Goal: Task Accomplishment & Management: Complete application form

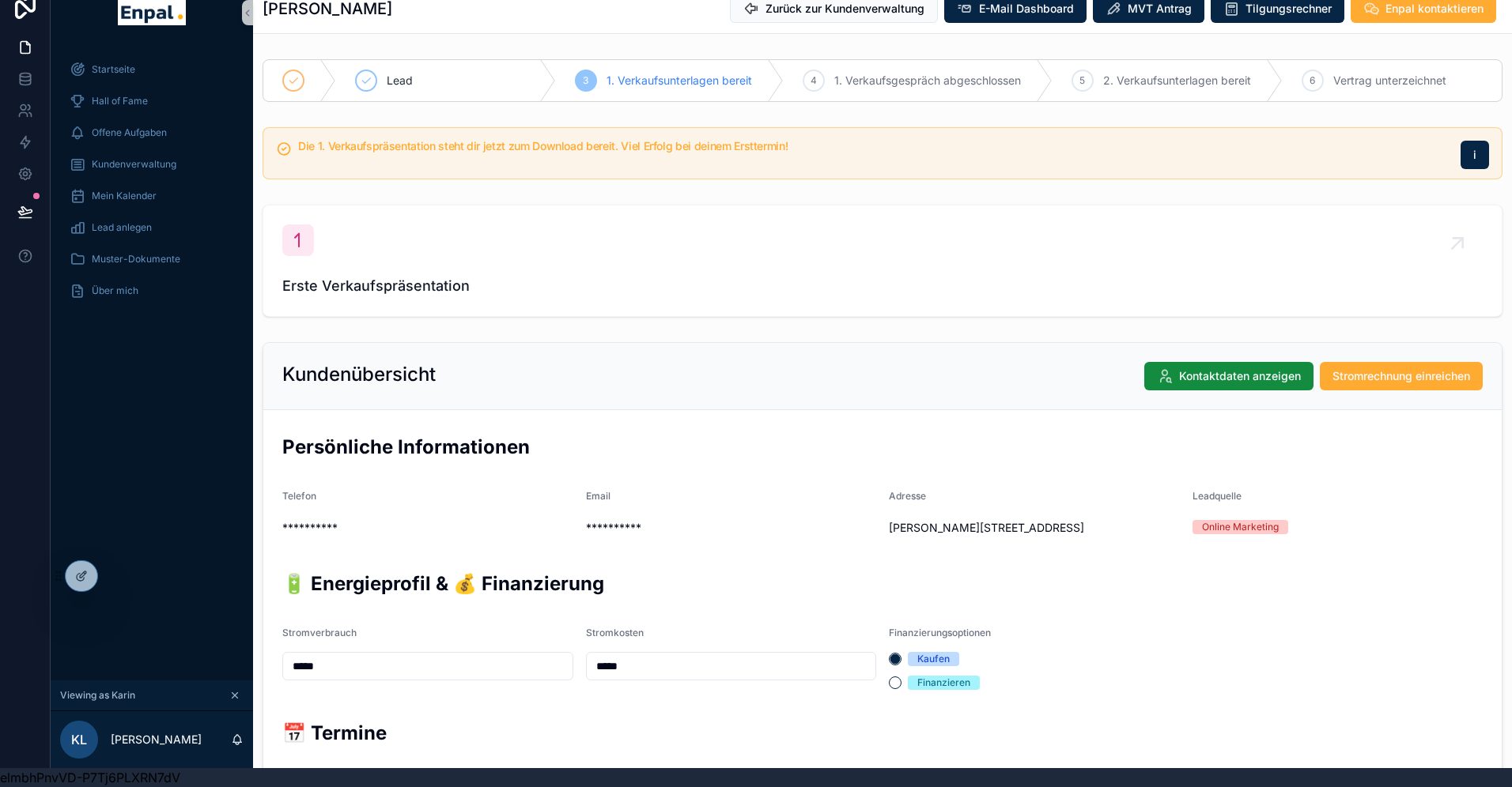
scroll to position [618, 0]
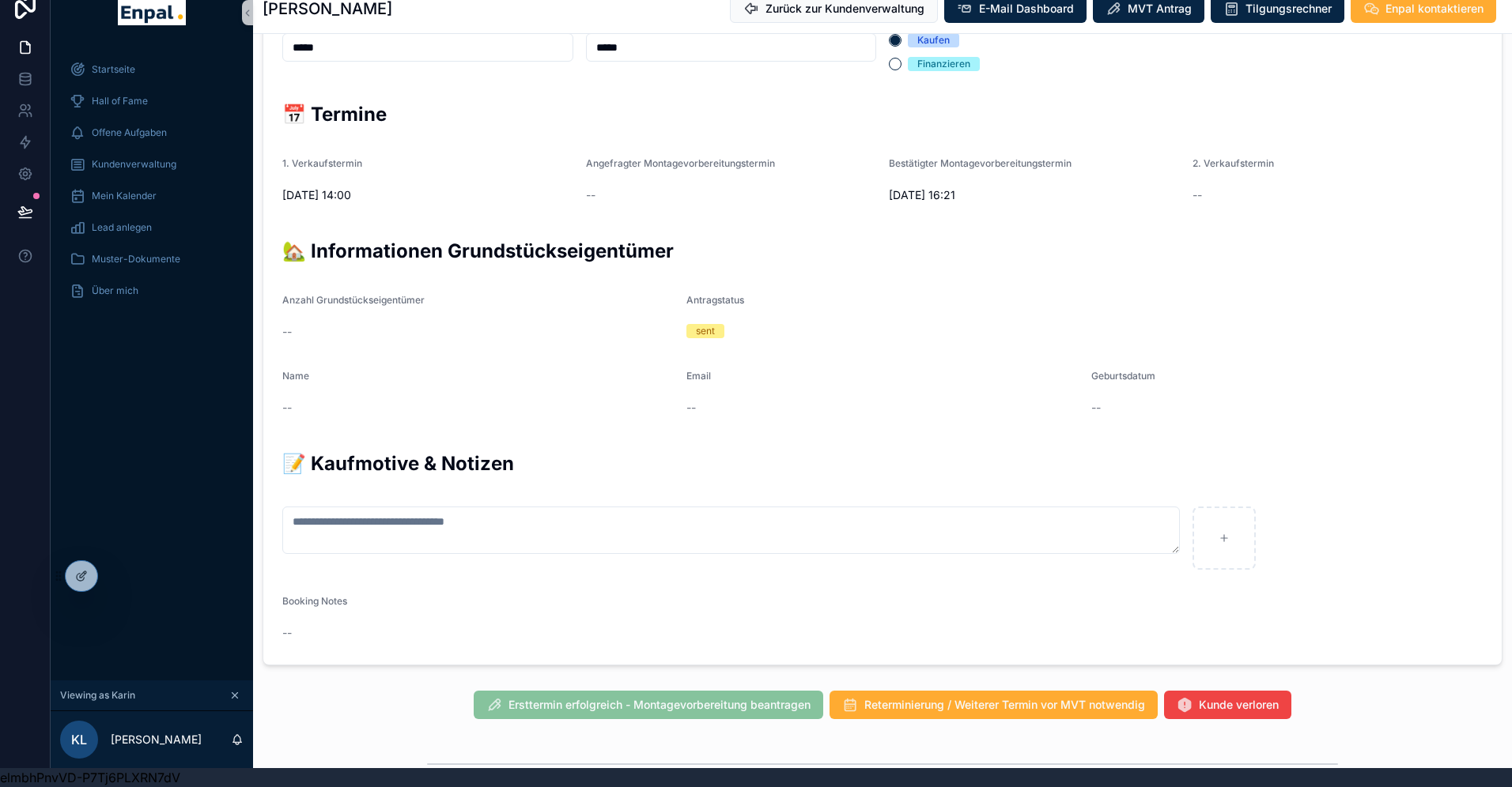
click at [181, 405] on div "Startseite Hall of Fame Offene Aufgaben Kundenverwaltung Mein Kalender Lead anl…" at bounding box center [151, 362] width 203 height 636
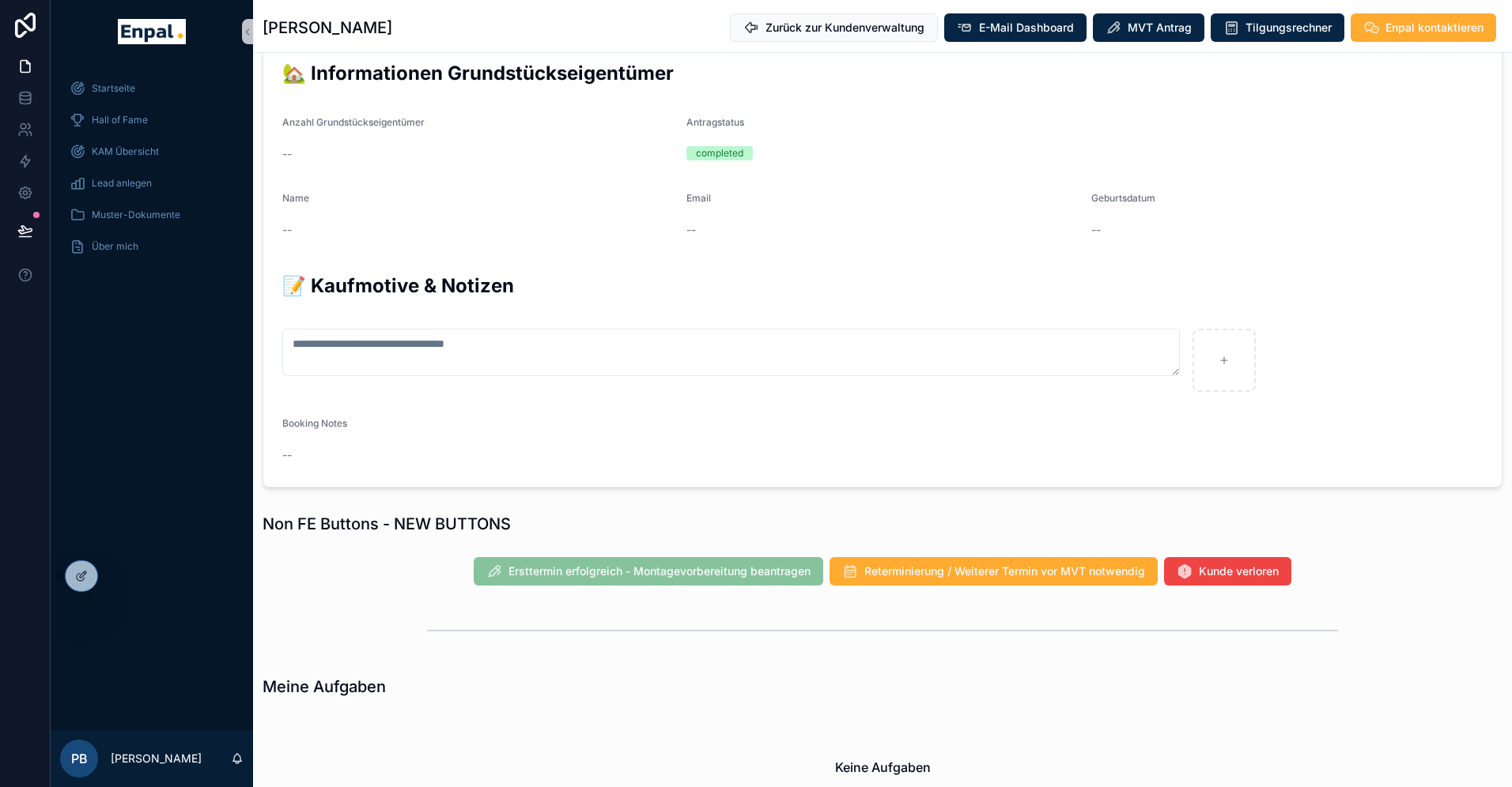
scroll to position [813, 0]
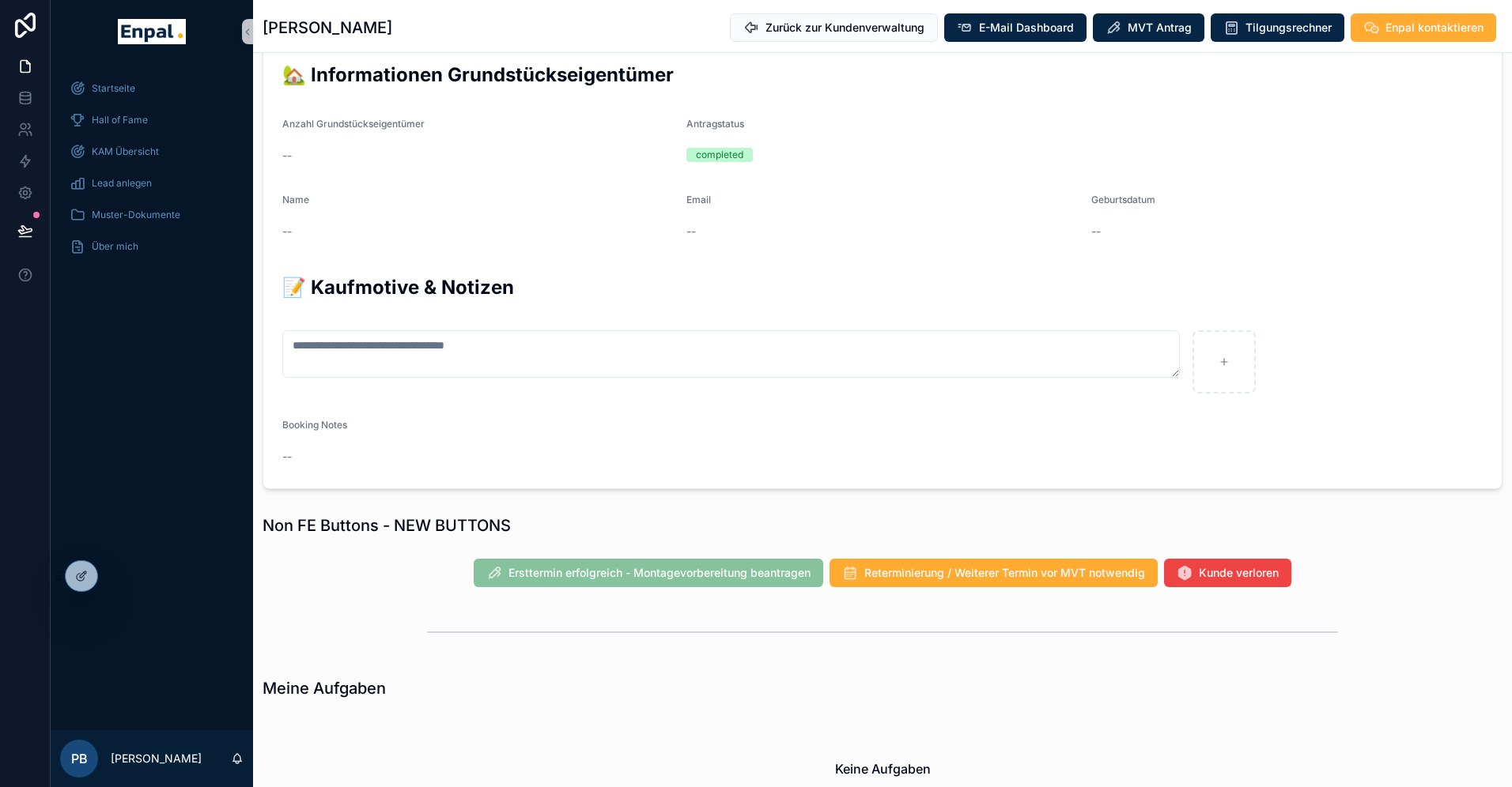
click at [732, 578] on span "Ersttermin erfolgreich - Montagevorbereitung beantragen" at bounding box center [648, 574] width 349 height 16
click at [766, 573] on span "Ersttermin erfolgreich - Montagevorbereitung beantragen" at bounding box center [648, 574] width 349 height 16
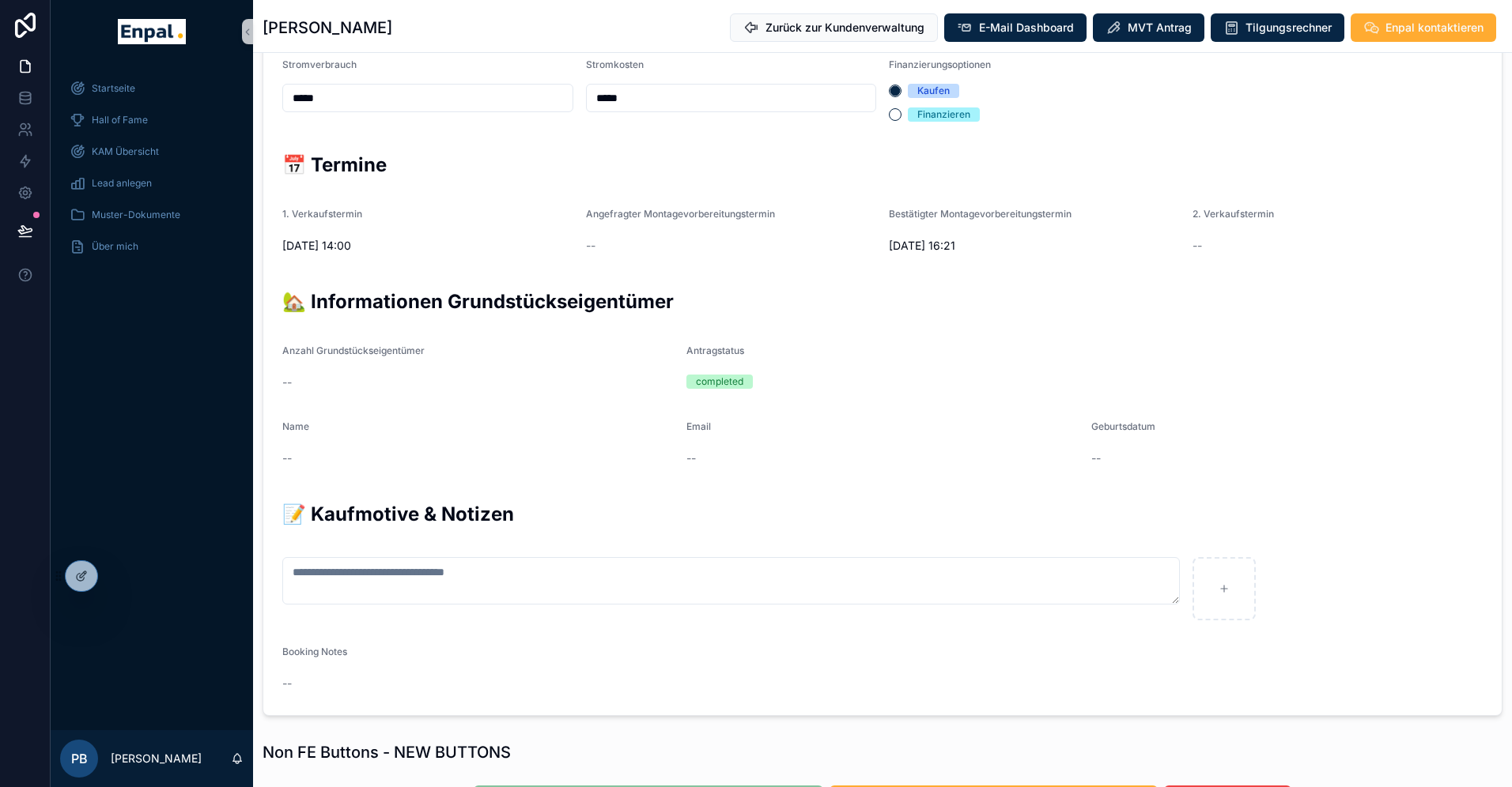
scroll to position [546, 0]
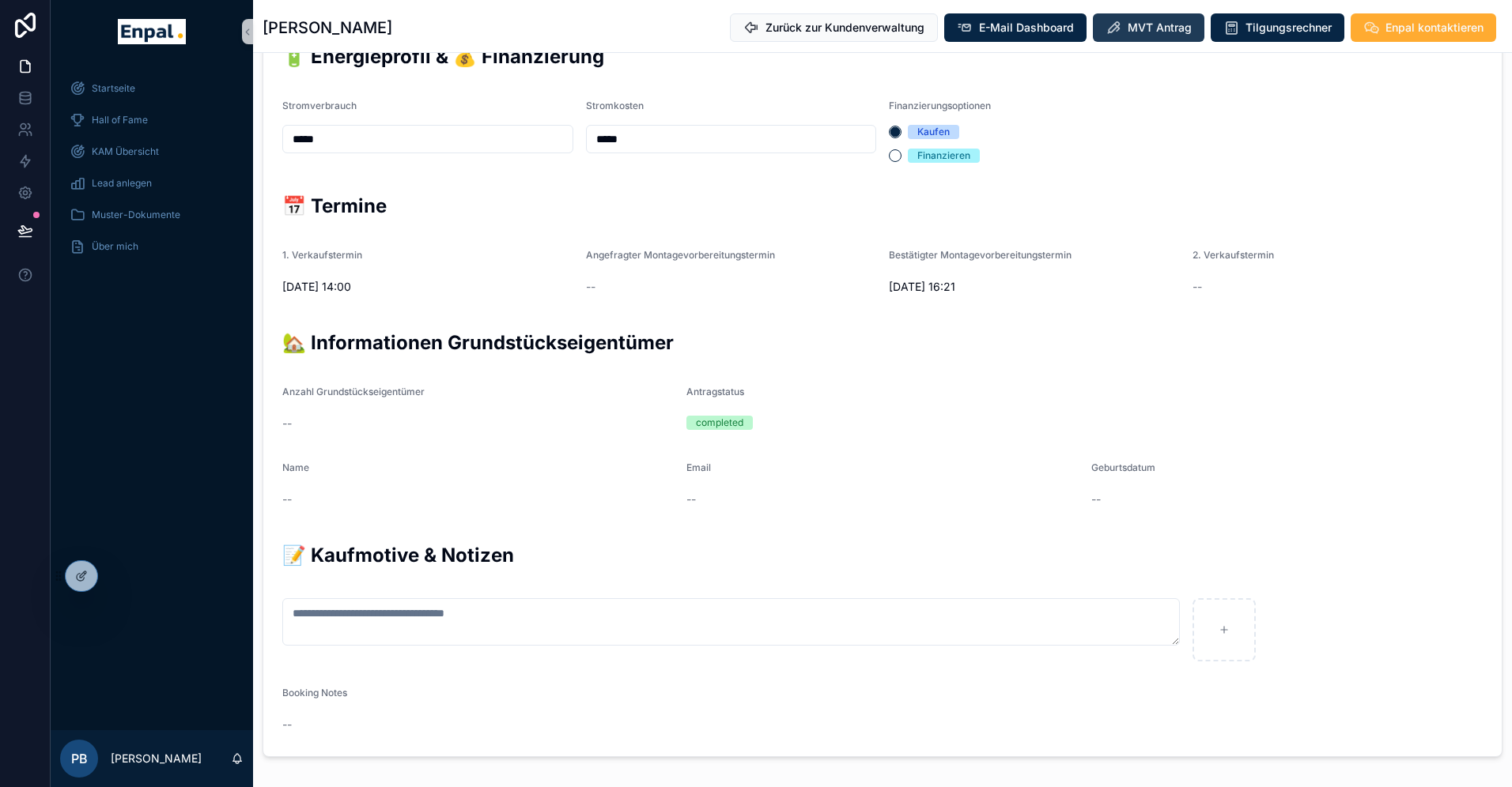
click at [1148, 18] on button "MVT Antrag" at bounding box center [1148, 27] width 111 height 28
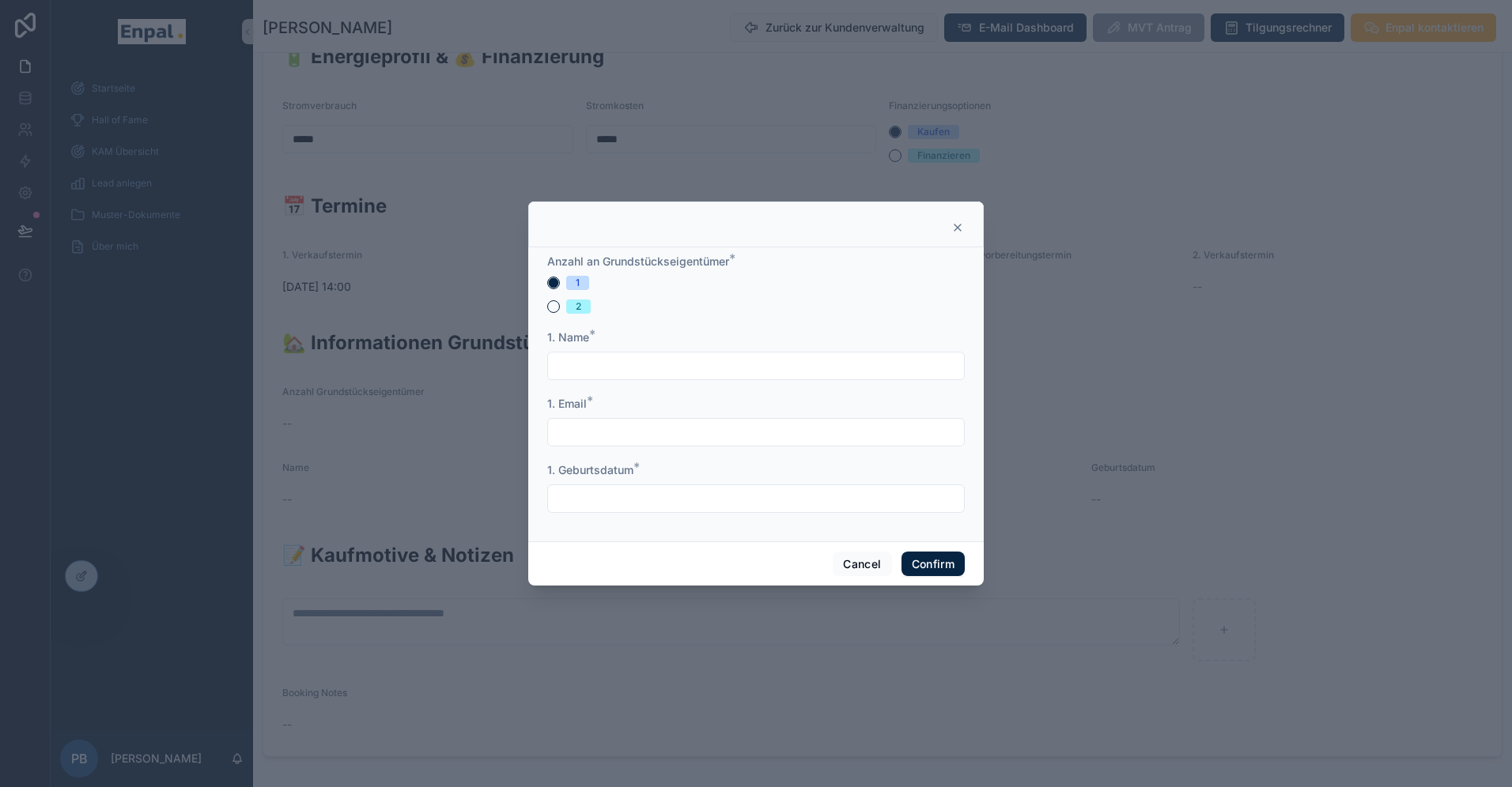
click at [552, 314] on form "Anzahl an Grundstückseigentümer * 1 2 1. Name * 1. Email * 1. Geburtsdatum *" at bounding box center [756, 391] width 417 height 275
click at [554, 305] on button "2" at bounding box center [554, 306] width 13 height 13
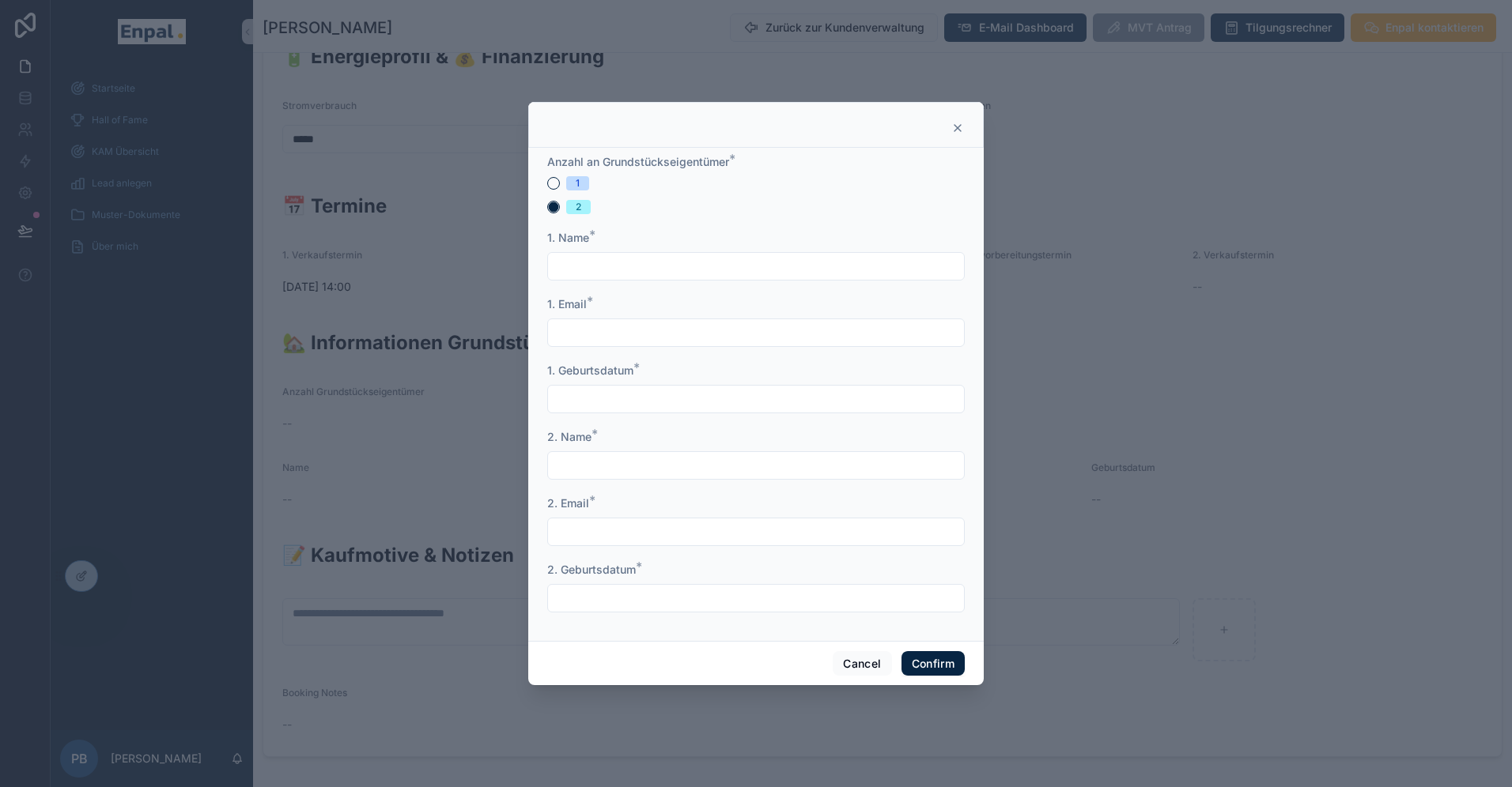
click at [598, 268] on input "text" at bounding box center [756, 266] width 416 height 22
type input "**********"
drag, startPoint x: 640, startPoint y: 268, endPoint x: 443, endPoint y: 268, distance: 197.0
click at [443, 268] on div "**********" at bounding box center [756, 393] width 1512 height 787
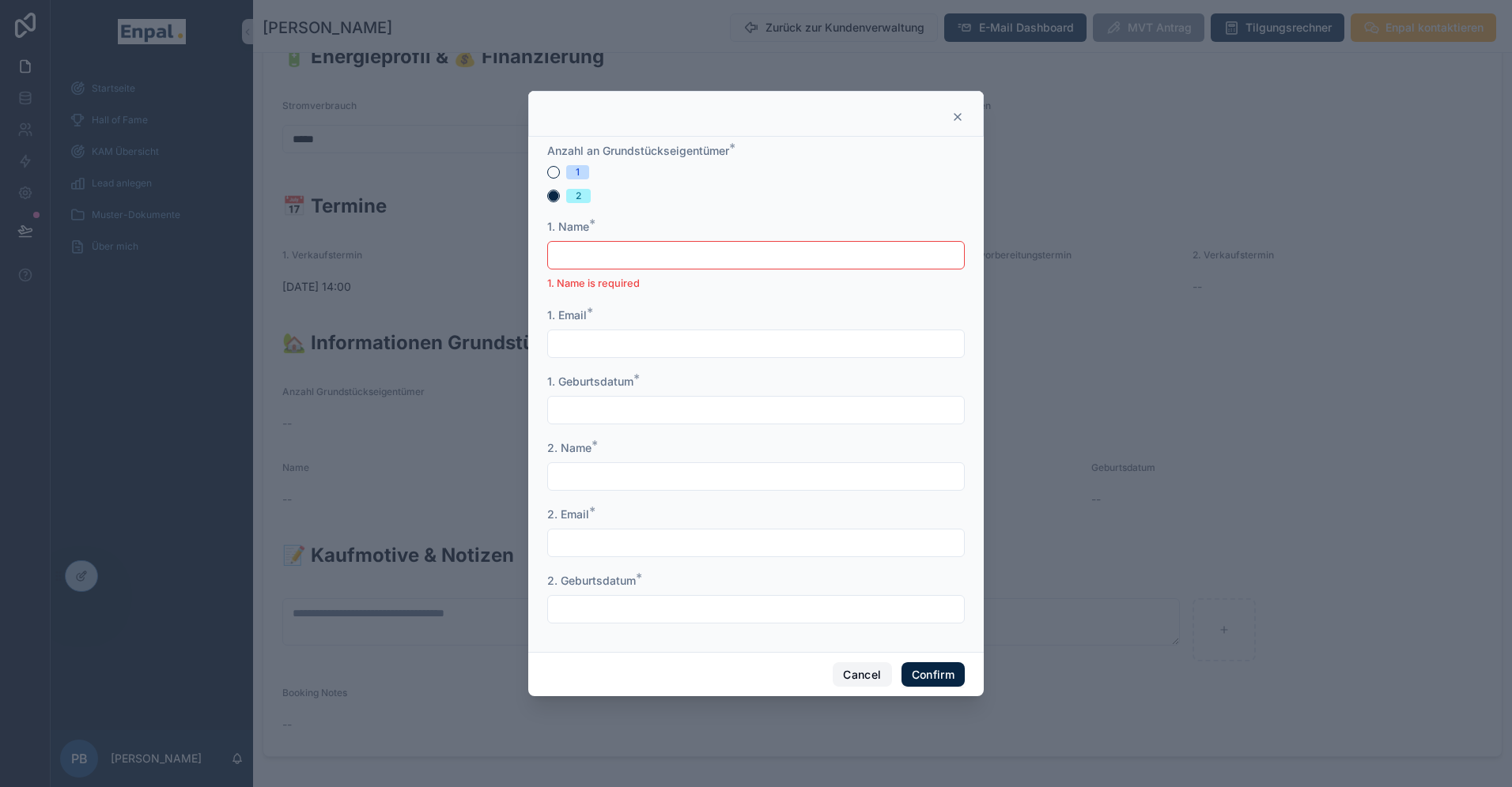
click at [865, 679] on button "Cancel" at bounding box center [861, 675] width 58 height 26
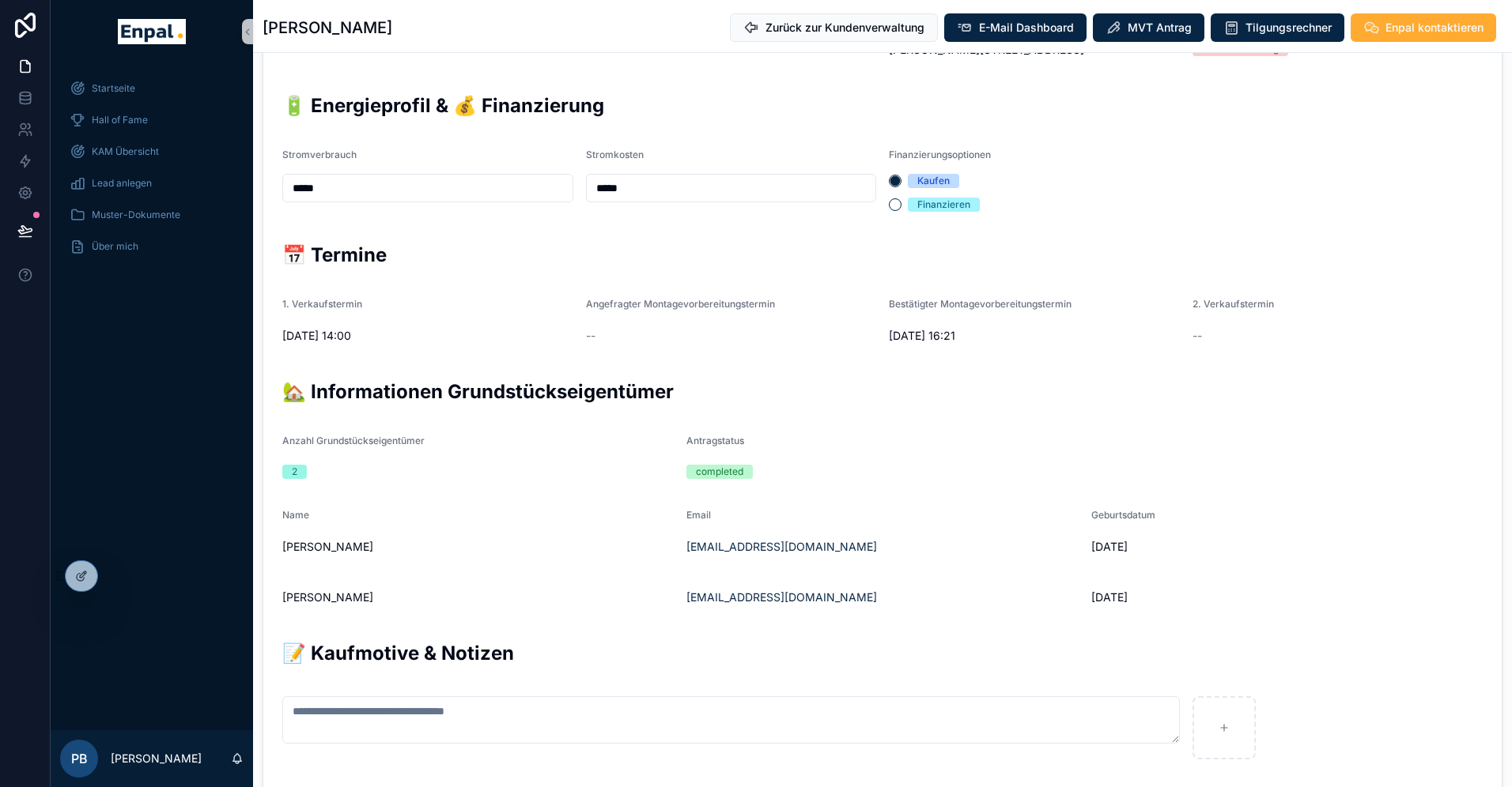
scroll to position [490, 0]
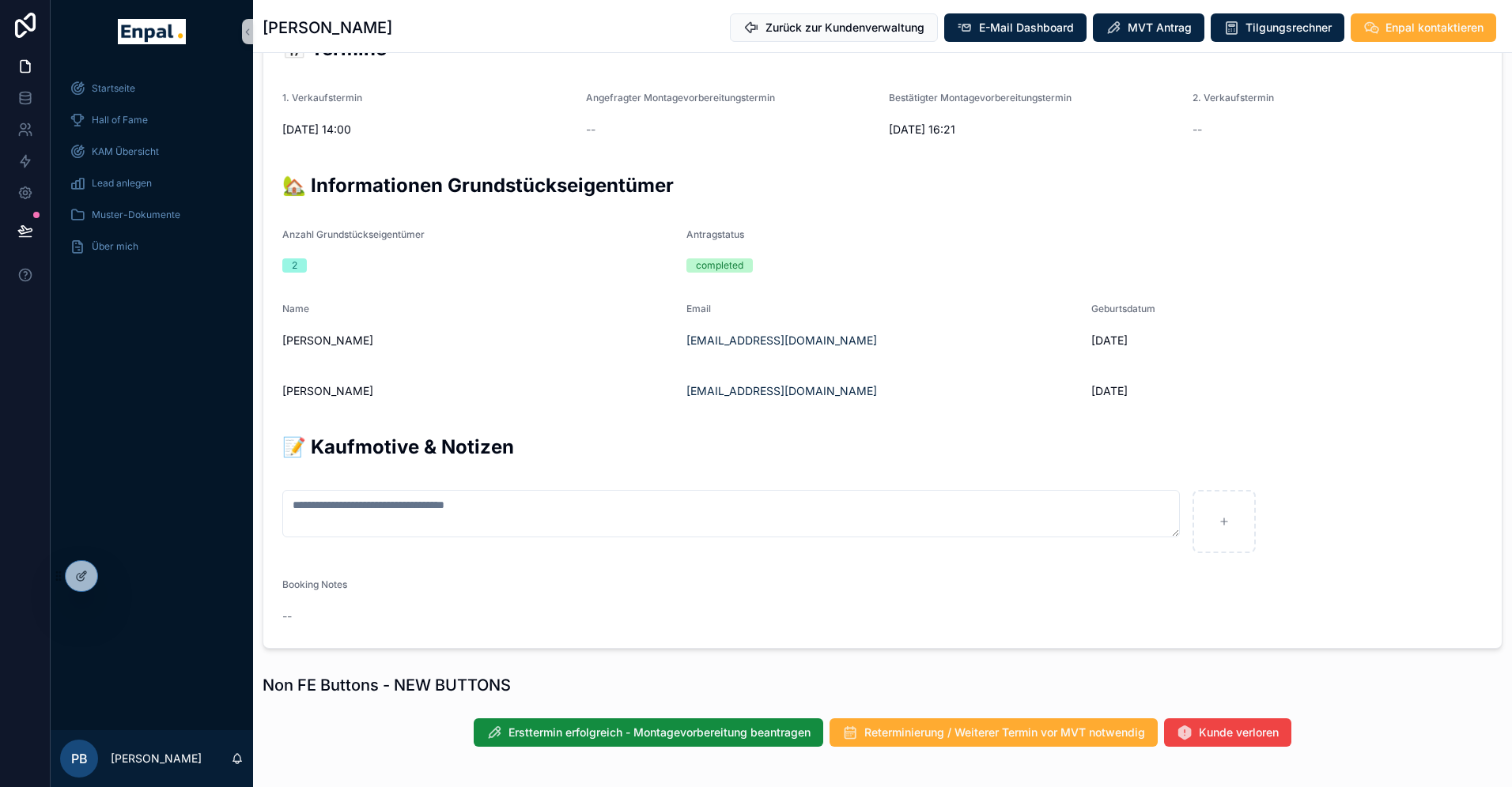
scroll to position [710, 0]
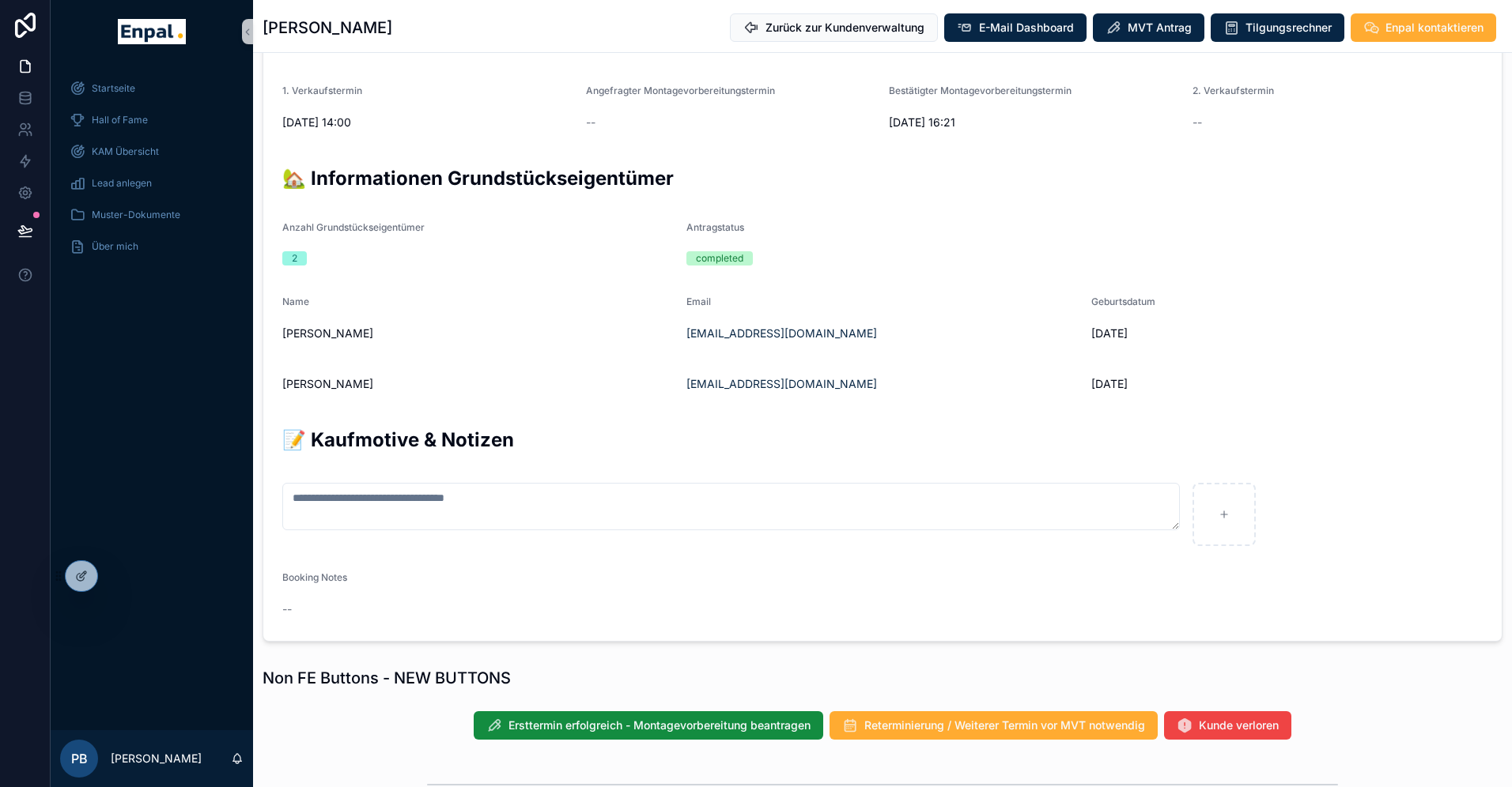
click at [648, 741] on div "Ersttermin erfolgreich - Montagevorbereitung beantragen Reterminierung / Weiter…" at bounding box center [881, 725] width 1258 height 41
click at [658, 732] on button "Ersttermin erfolgreich - Montagevorbereitung beantragen" at bounding box center [648, 725] width 349 height 28
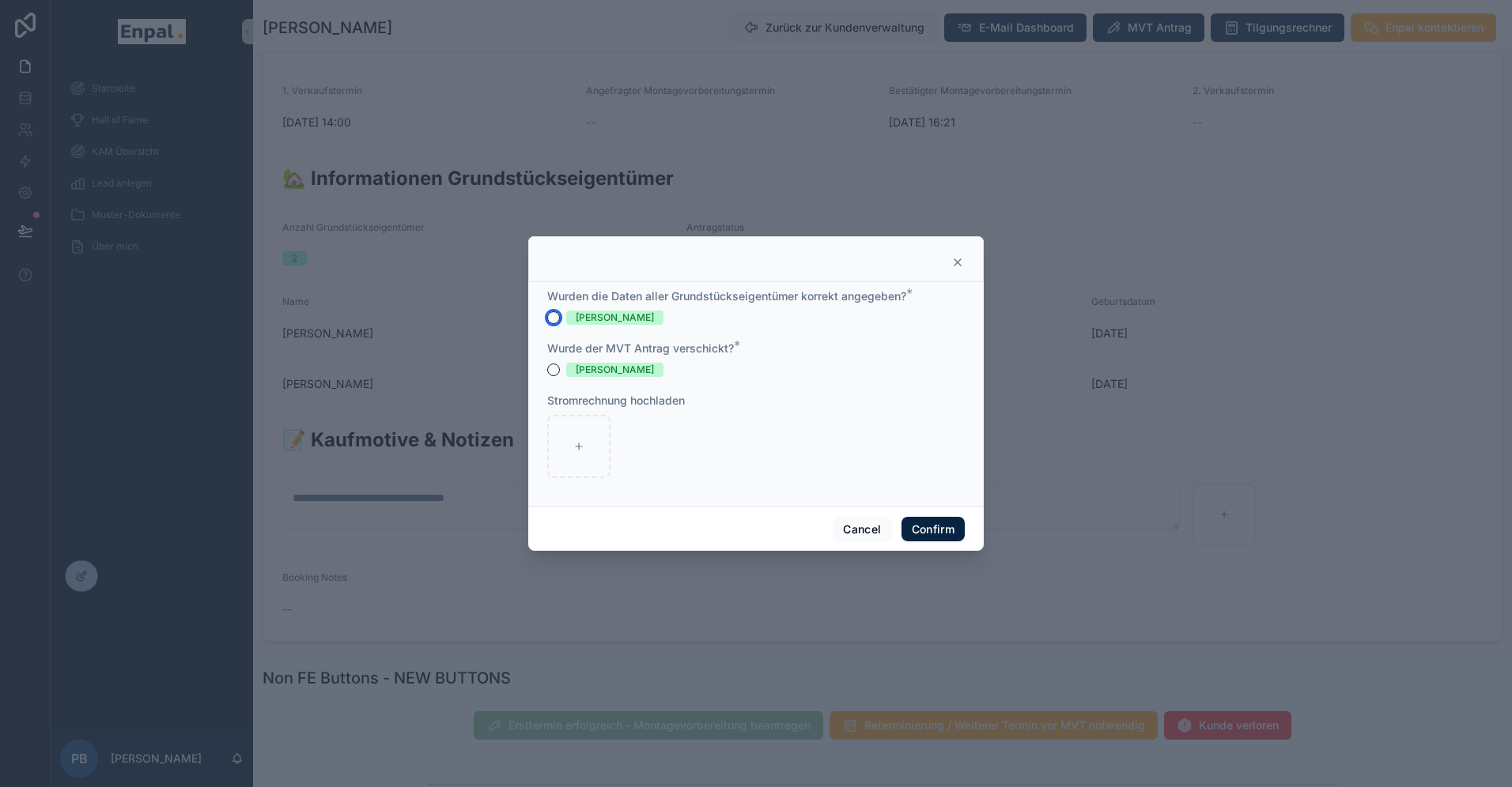
click at [554, 317] on button "[PERSON_NAME]" at bounding box center [554, 317] width 13 height 13
click at [554, 369] on button "[PERSON_NAME]" at bounding box center [554, 370] width 13 height 13
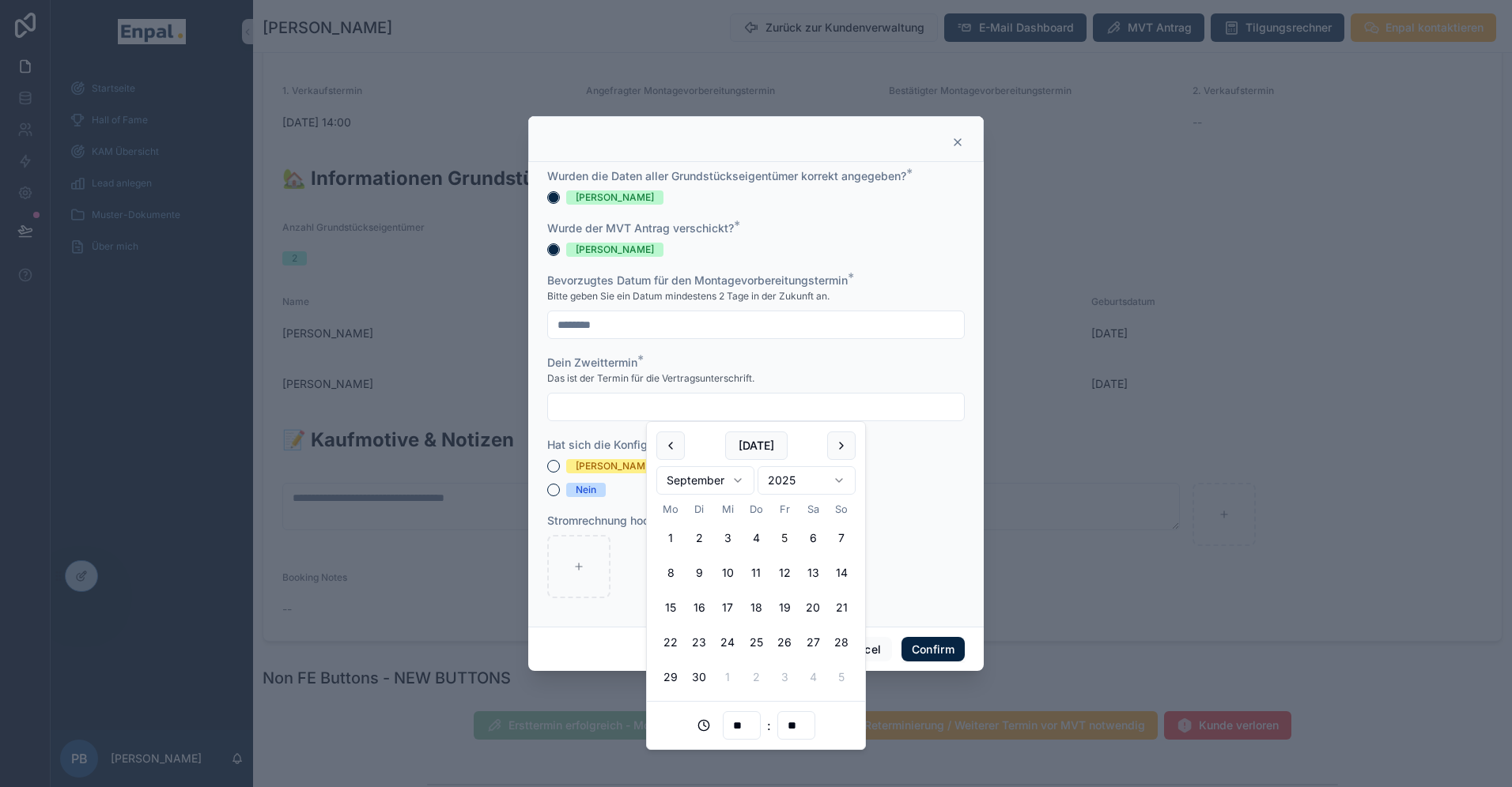
click at [587, 409] on input "text" at bounding box center [756, 407] width 416 height 22
click at [787, 605] on button "19" at bounding box center [784, 607] width 28 height 28
click at [744, 731] on input "**" at bounding box center [742, 725] width 36 height 22
click at [718, 637] on div "16" at bounding box center [742, 638] width 71 height 26
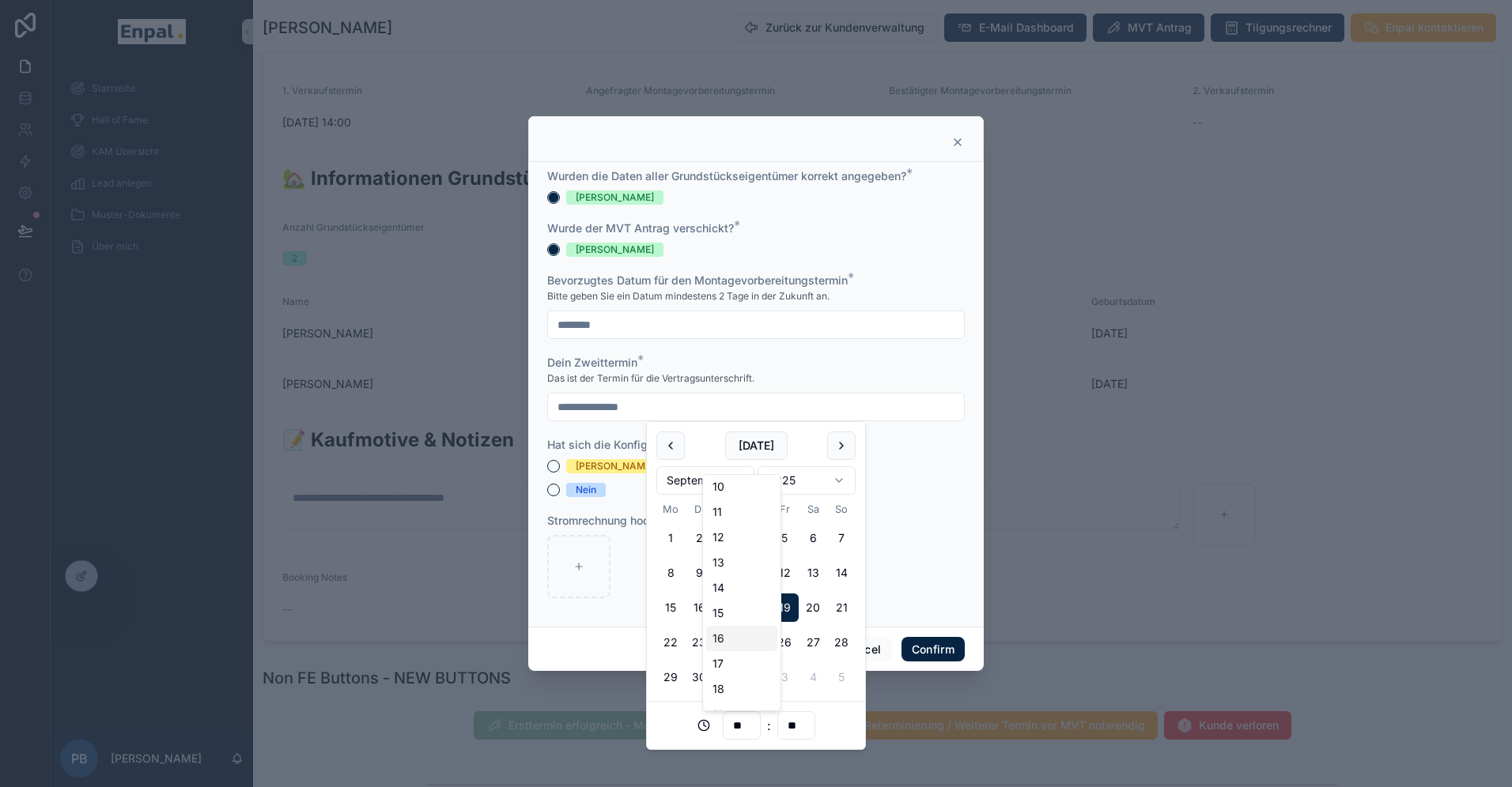
type input "**********"
type input "**"
click at [620, 637] on div "Cancel Confirm" at bounding box center [756, 648] width 455 height 45
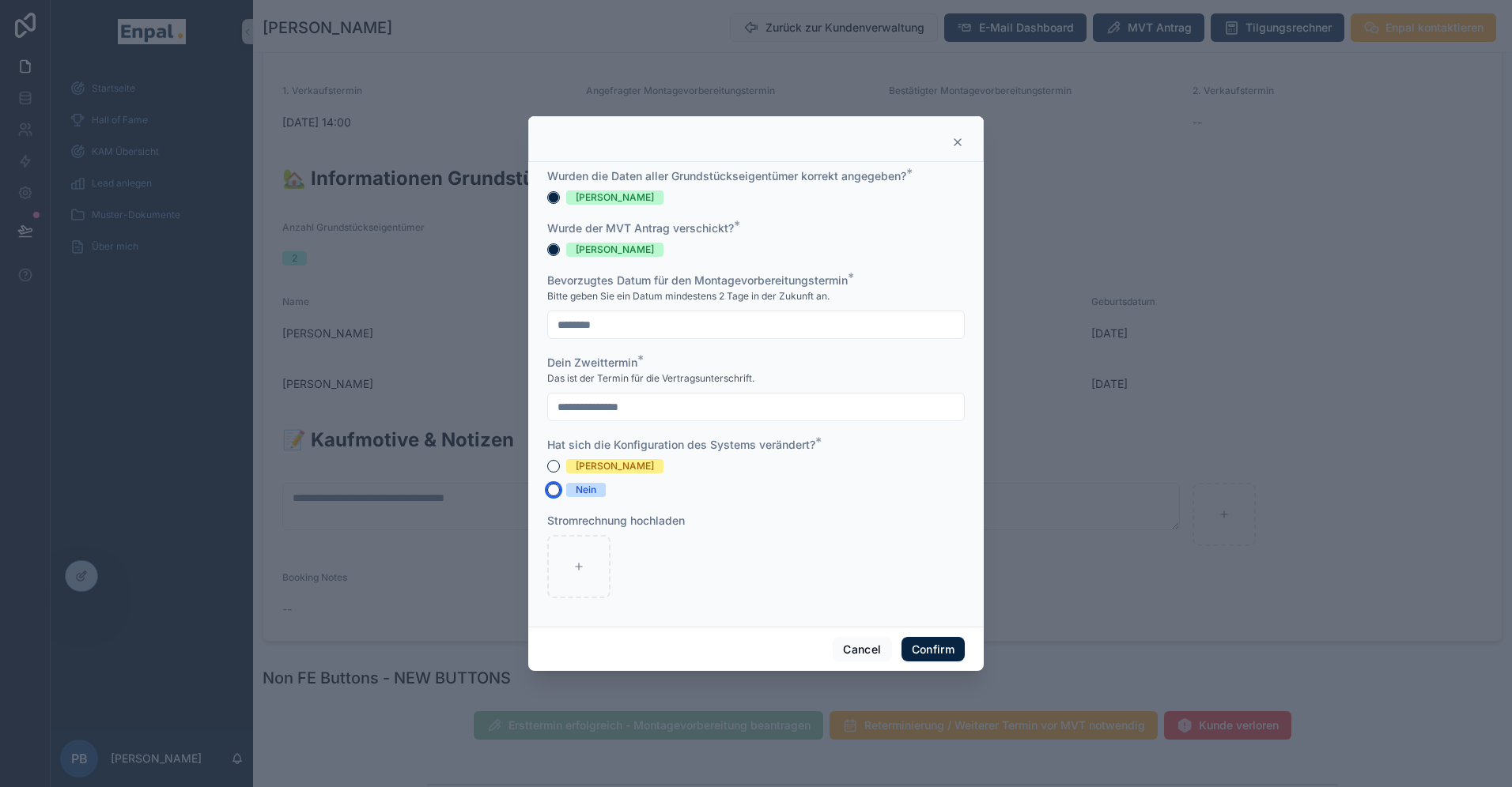
click at [554, 488] on button "Nein" at bounding box center [554, 490] width 13 height 13
click at [939, 651] on button "Confirm" at bounding box center [933, 649] width 63 height 26
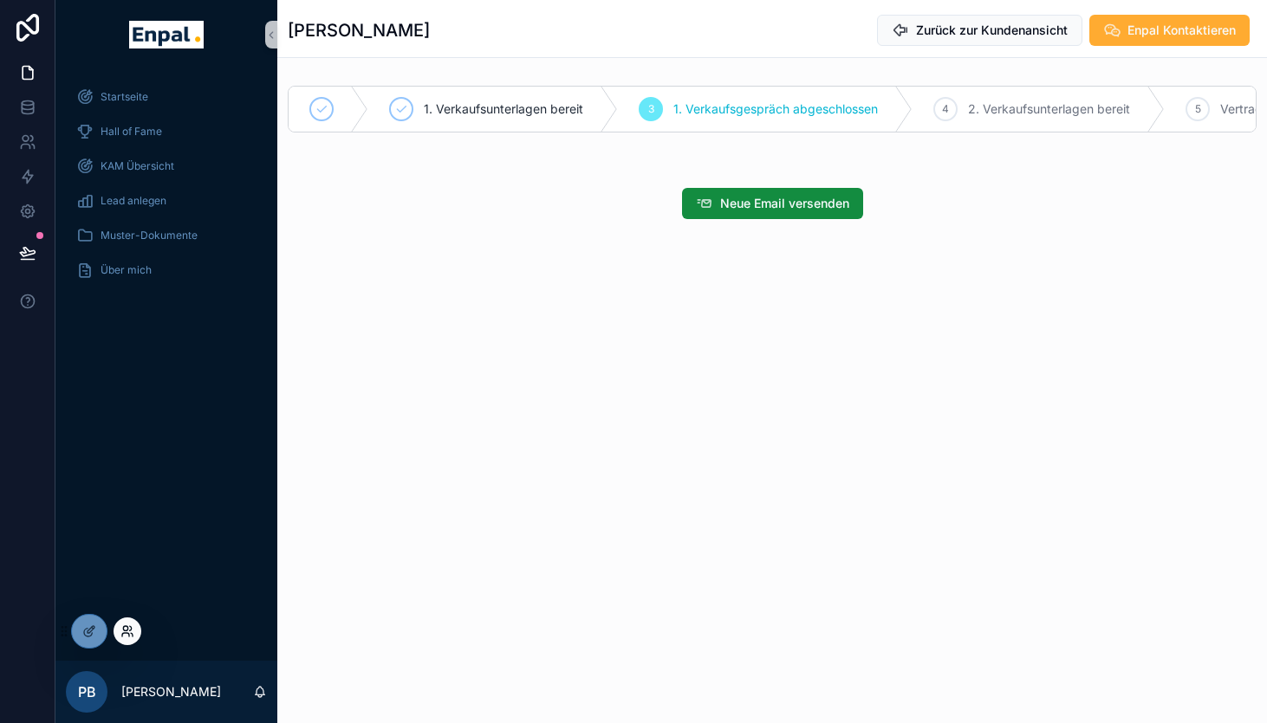
click at [121, 628] on icon at bounding box center [127, 632] width 14 height 14
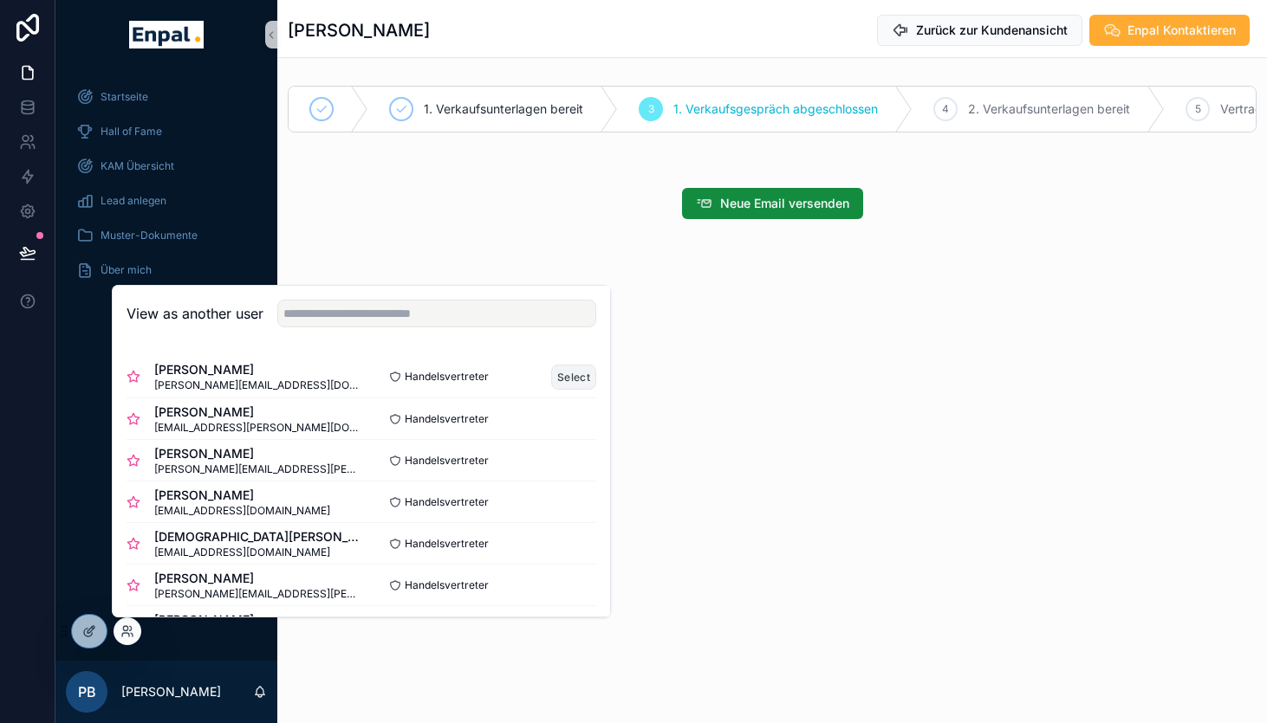
click at [567, 384] on button "Select" at bounding box center [573, 377] width 45 height 25
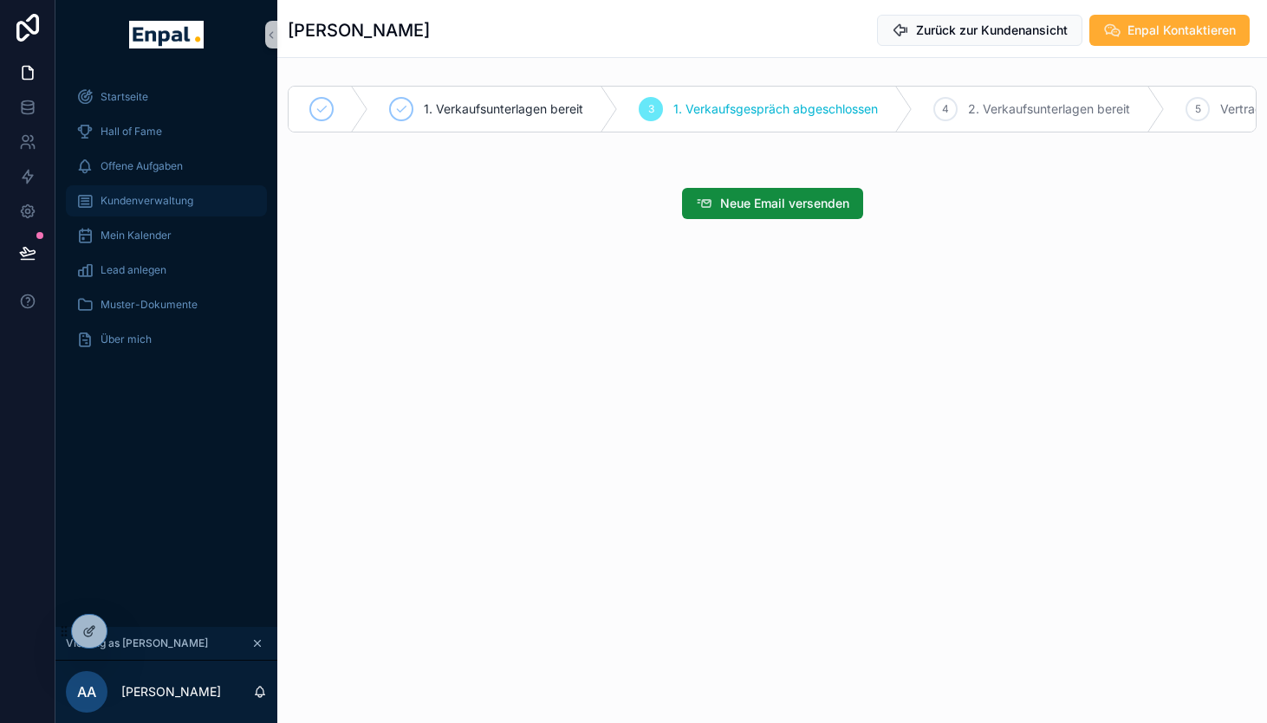
click at [168, 206] on span "Kundenverwaltung" at bounding box center [147, 201] width 93 height 14
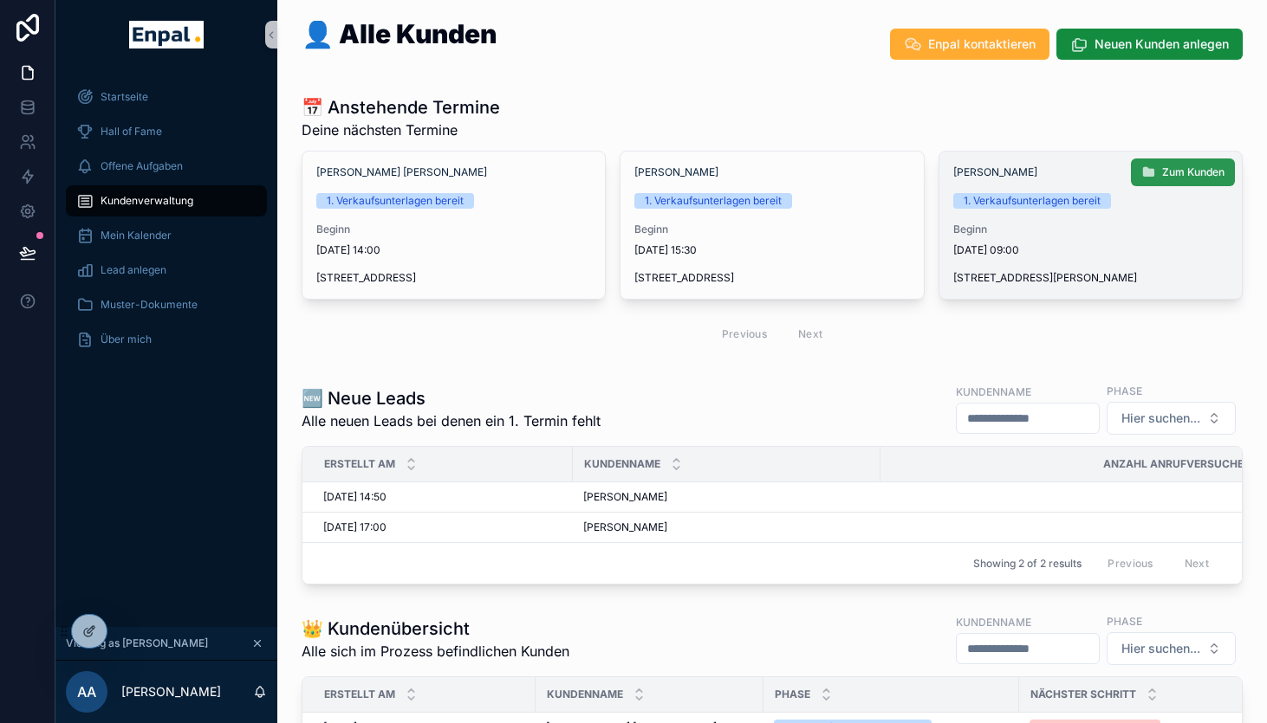
click at [1165, 167] on span "Zum Kunden" at bounding box center [1193, 172] width 62 height 14
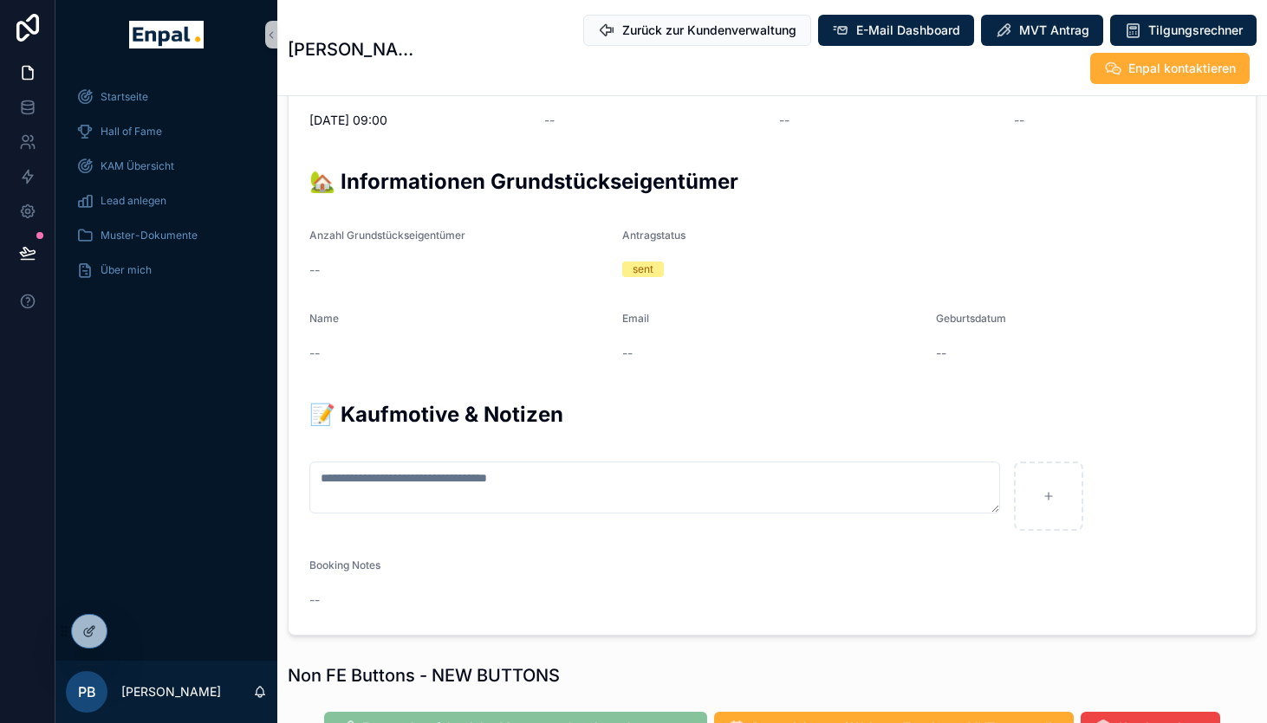
scroll to position [897, 0]
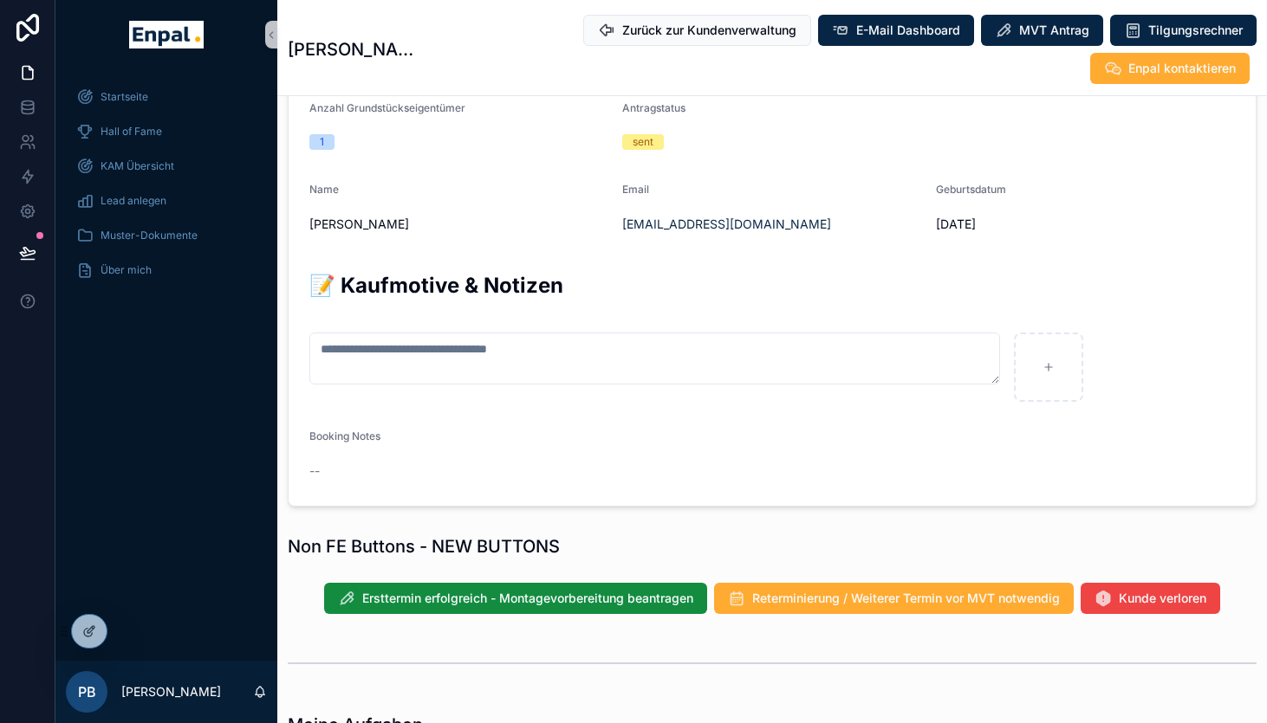
scroll to position [937, 0]
